Goal: Task Accomplishment & Management: Manage account settings

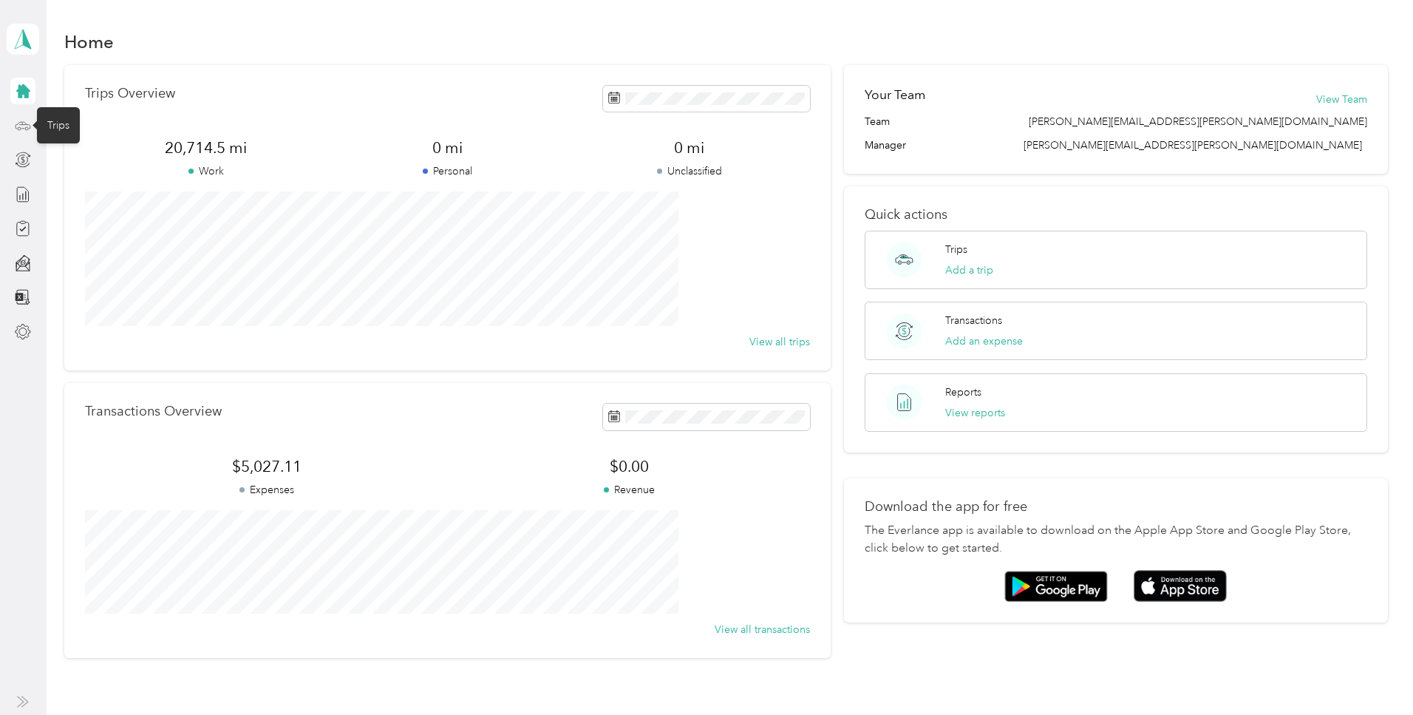
click at [21, 126] on icon at bounding box center [23, 126] width 16 height 16
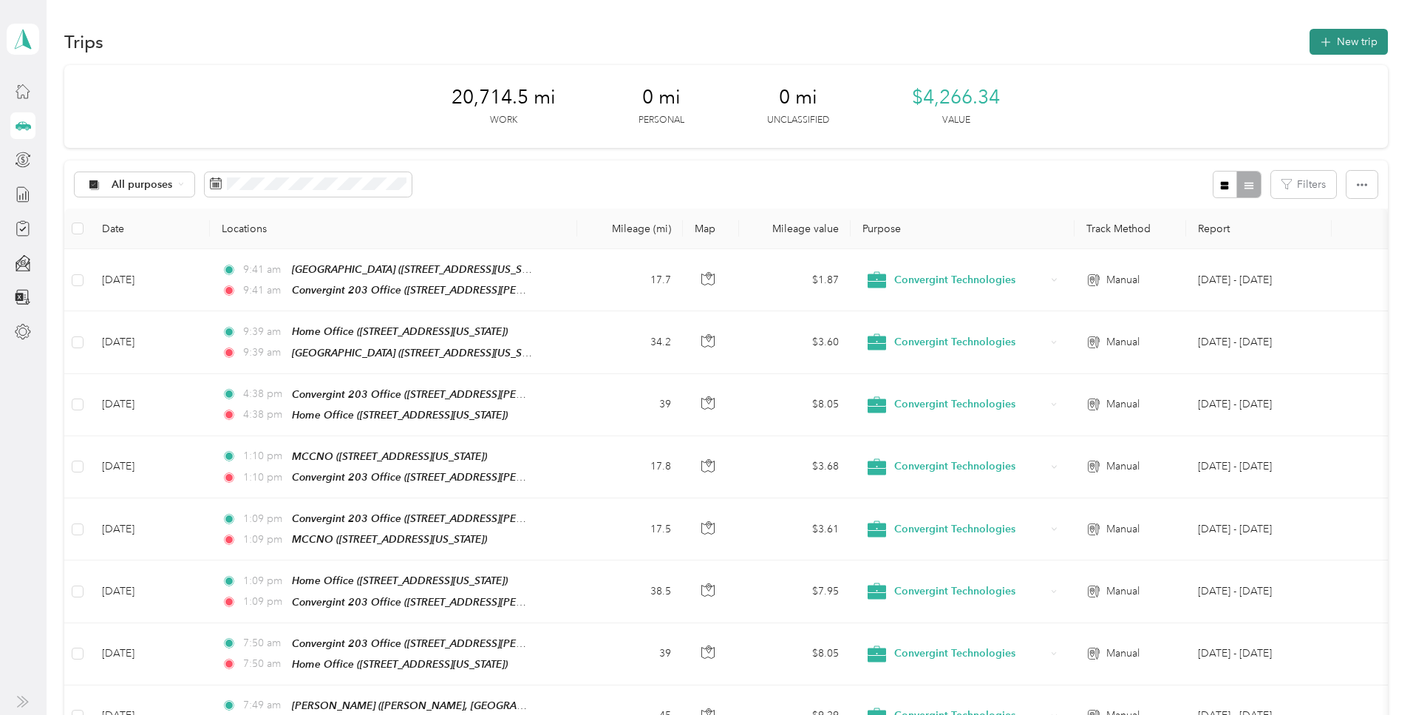
click at [1310, 46] on button "New trip" at bounding box center [1349, 42] width 78 height 26
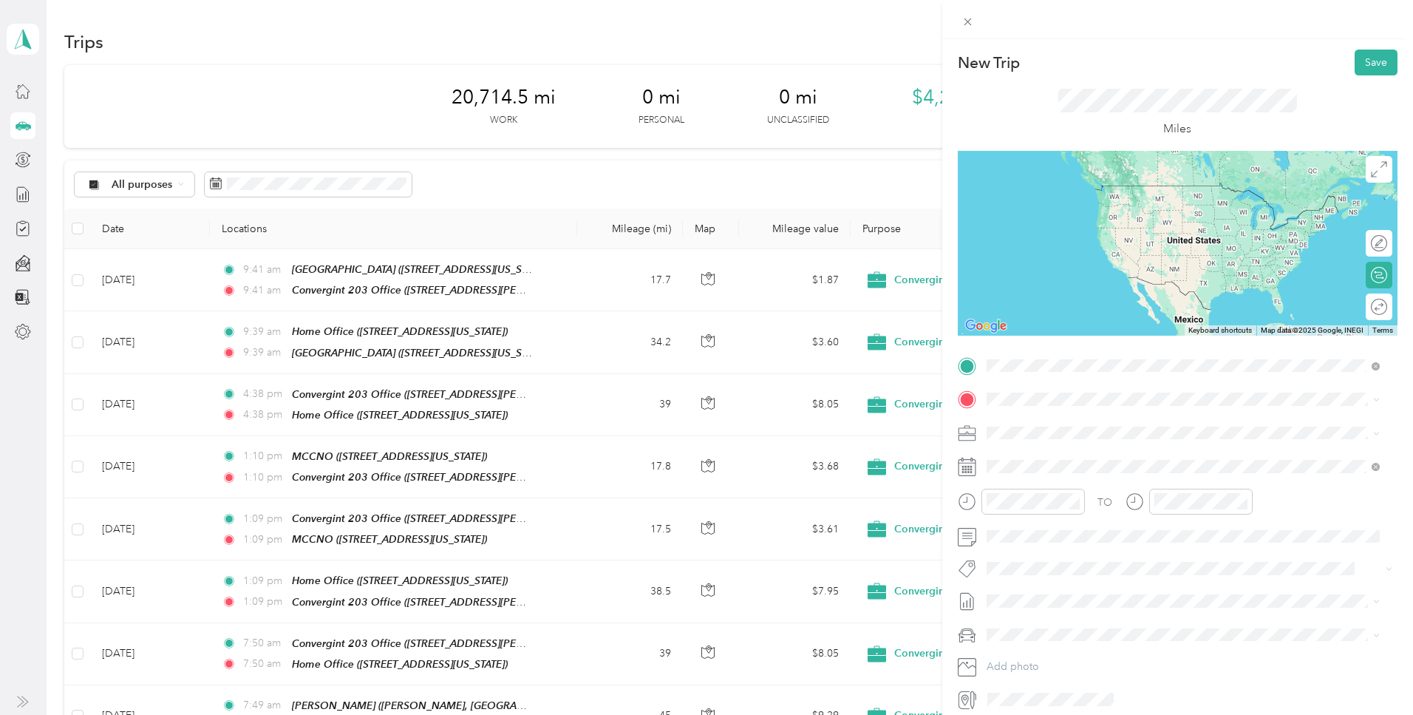
click at [1056, 427] on strong "Convergint 203 Office" at bounding box center [1069, 424] width 110 height 13
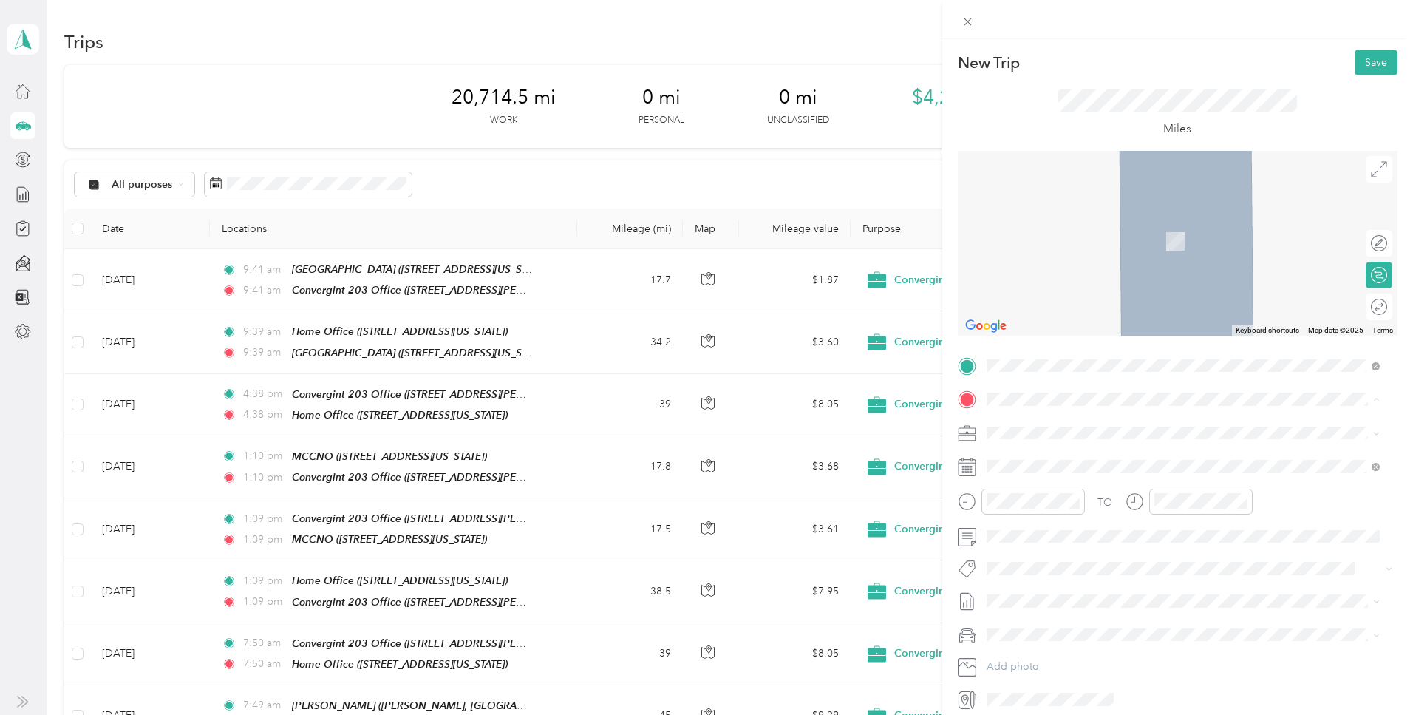
click at [1032, 523] on div "STPH [STREET_ADDRESS][PERSON_NAME][PERSON_NAME][US_STATE]" at bounding box center [1129, 513] width 230 height 31
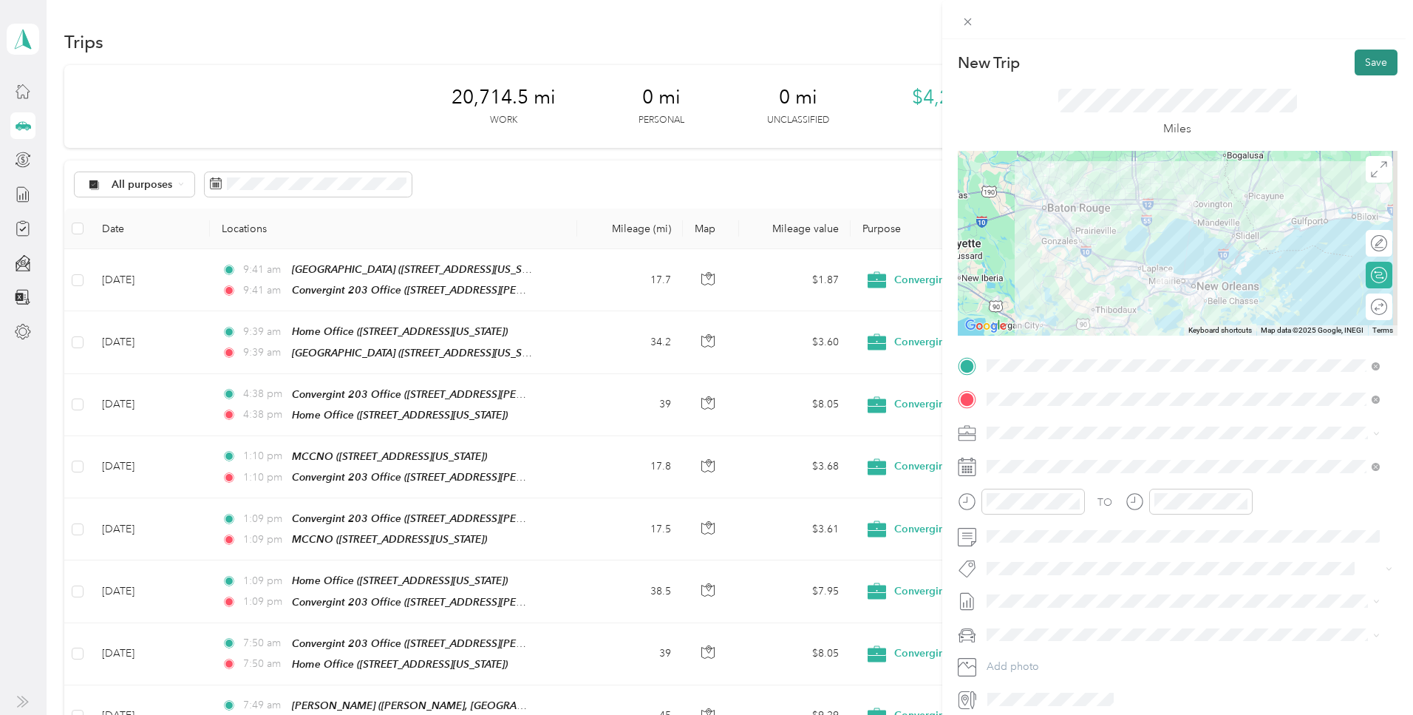
click at [1361, 61] on button "Save" at bounding box center [1376, 63] width 43 height 26
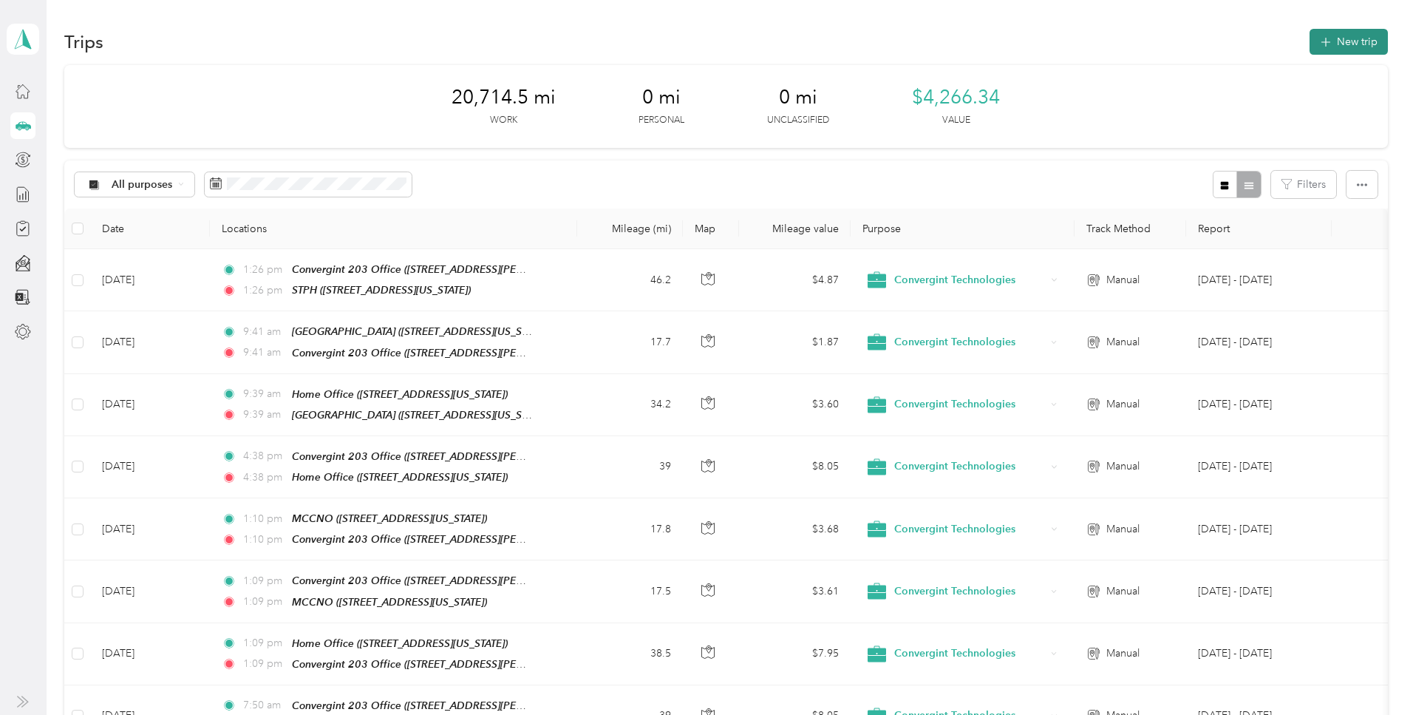
click at [1310, 43] on button "New trip" at bounding box center [1349, 42] width 78 height 26
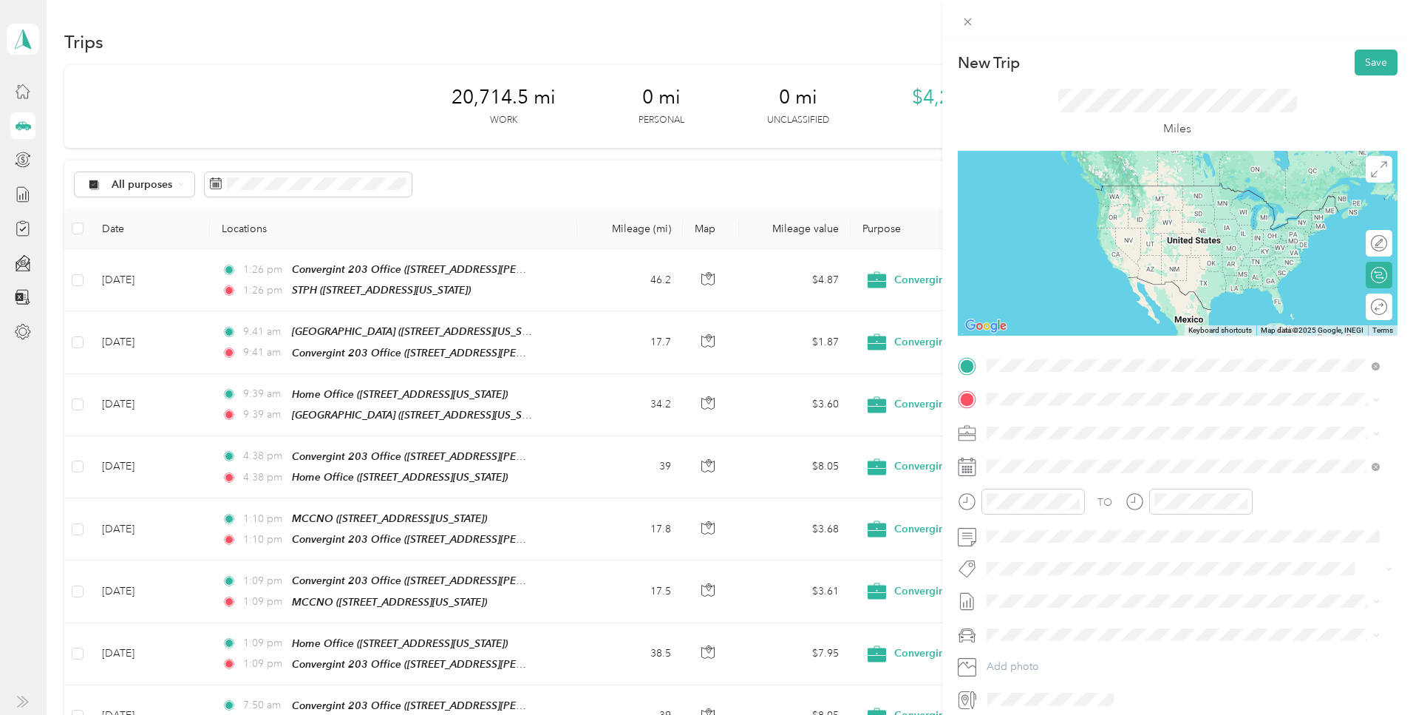
click at [1049, 429] on div "STPH [STREET_ADDRESS][PERSON_NAME][PERSON_NAME][US_STATE]" at bounding box center [1129, 433] width 230 height 31
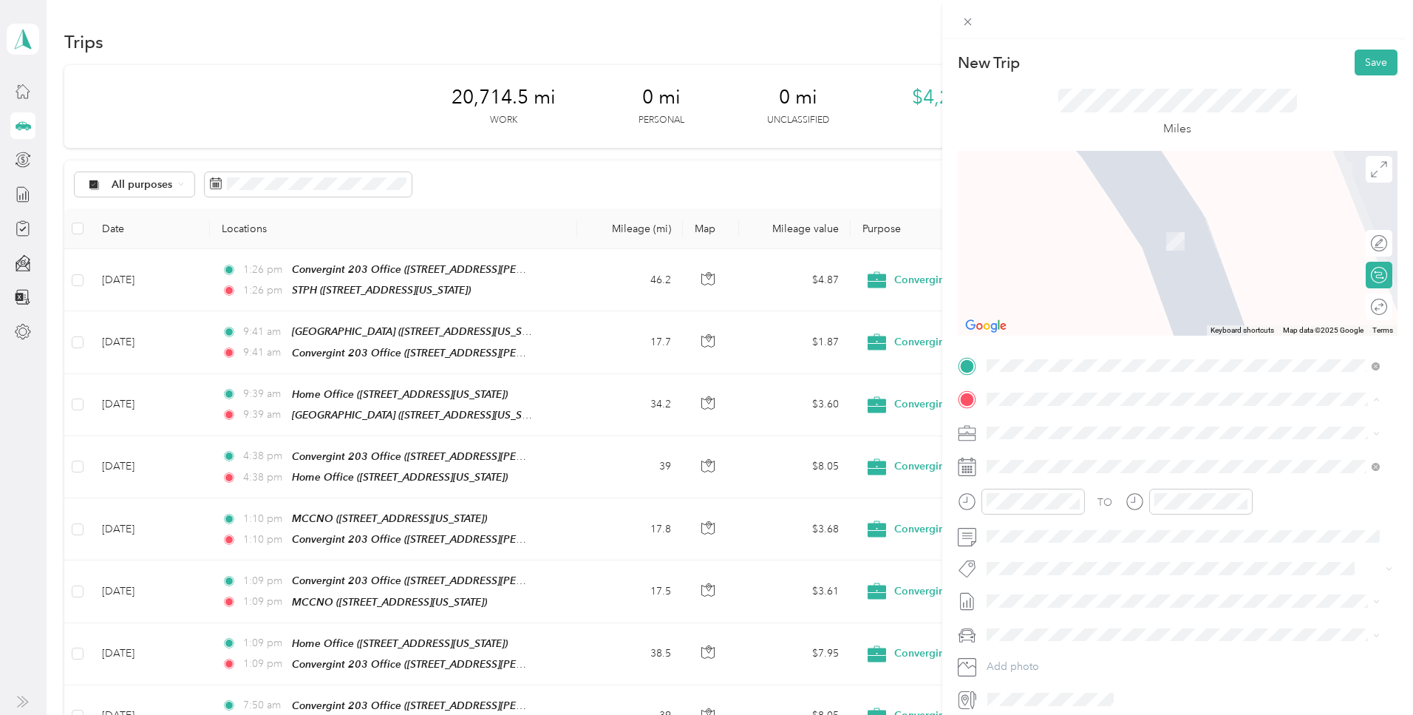
click at [1046, 469] on span "[STREET_ADDRESS][US_STATE]" at bounding box center [1088, 474] width 148 height 13
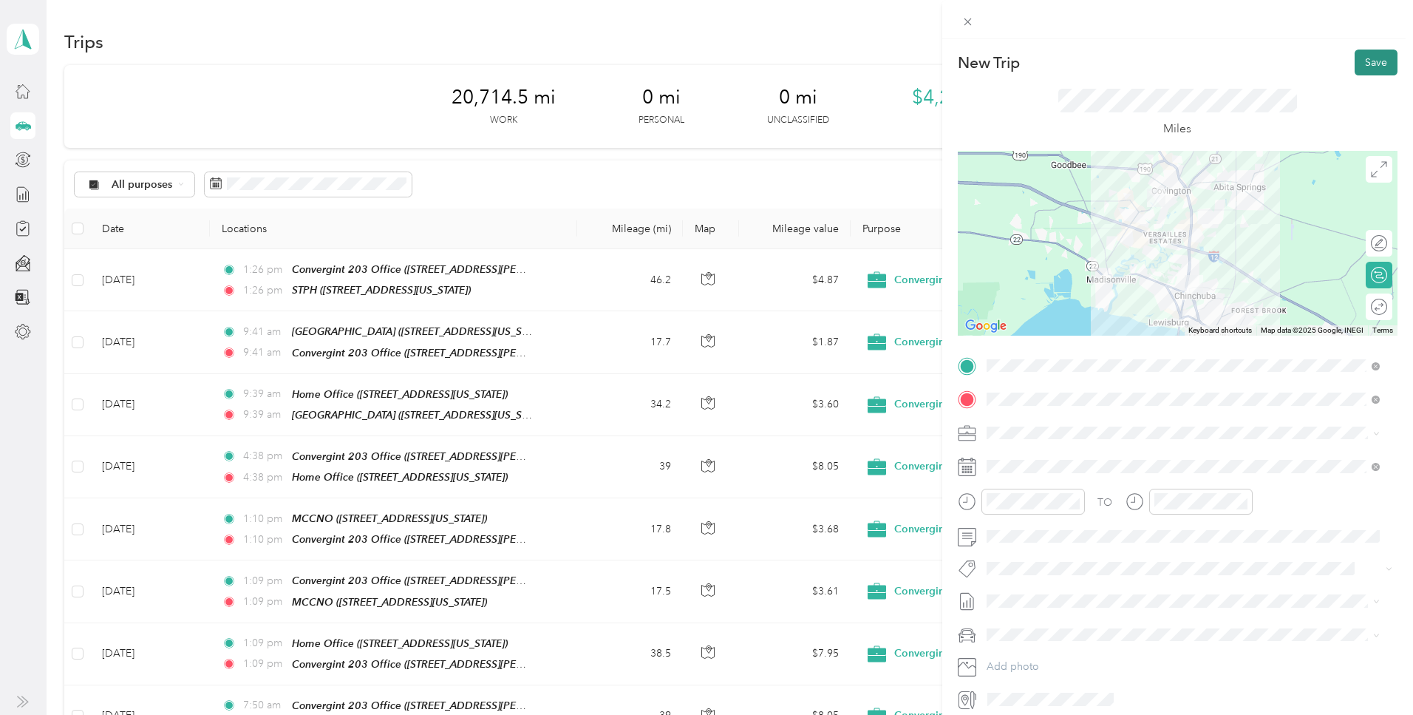
click at [1357, 61] on button "Save" at bounding box center [1376, 63] width 43 height 26
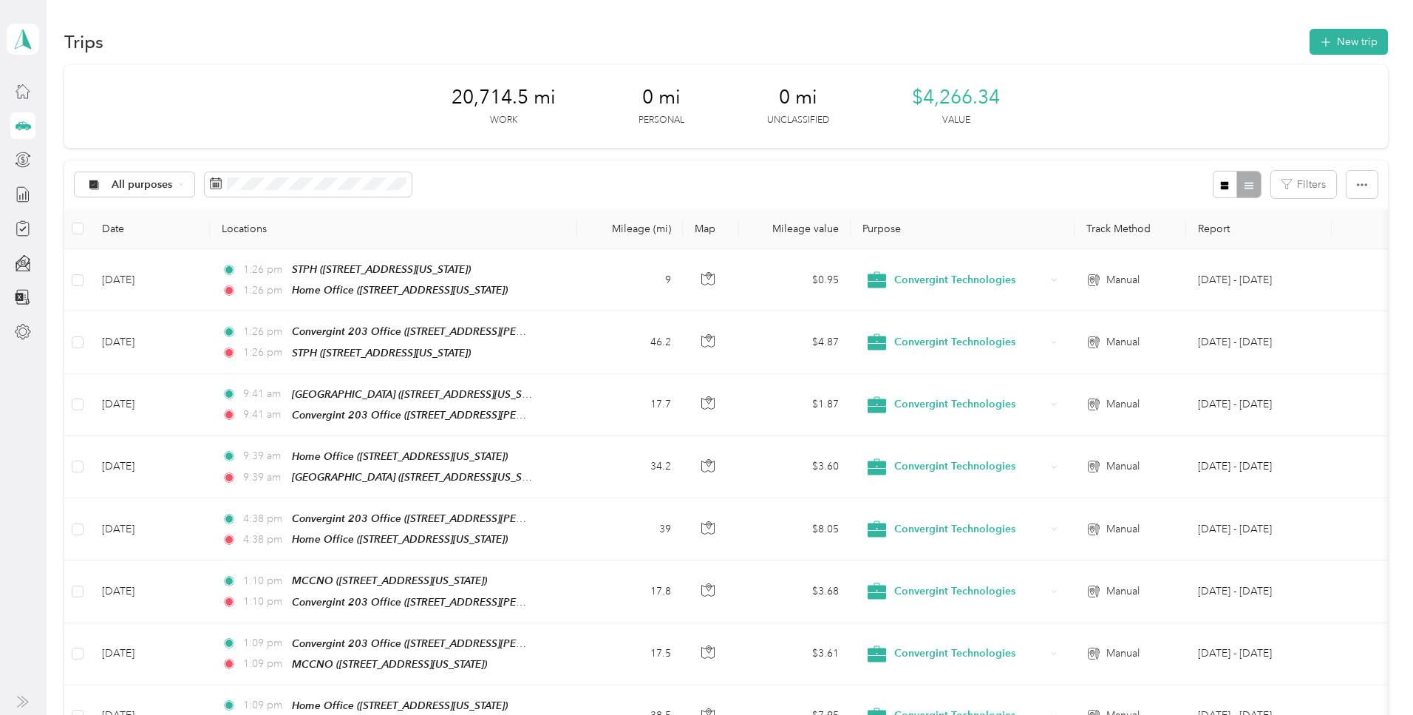
click at [546, 38] on div "Trips New trip" at bounding box center [725, 41] width 1323 height 31
